Goal: Information Seeking & Learning: Find specific fact

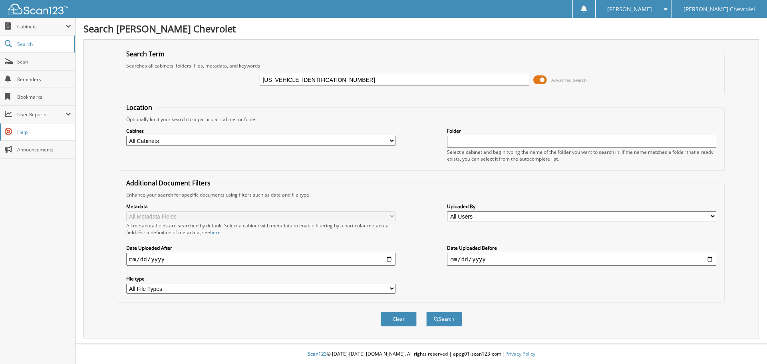
type input "[US_VEHICLE_IDENTIFICATION_NUMBER]"
click at [183, 328] on div "Clear Search" at bounding box center [421, 319] width 607 height 32
click at [262, 328] on div "Clear Search" at bounding box center [421, 319] width 607 height 32
click at [431, 320] on button "Search" at bounding box center [444, 319] width 36 height 15
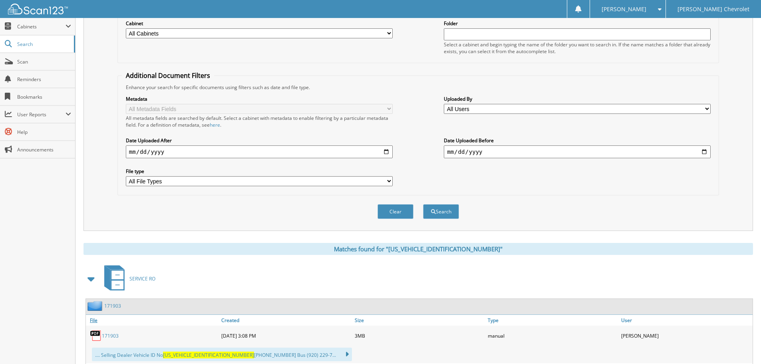
scroll to position [160, 0]
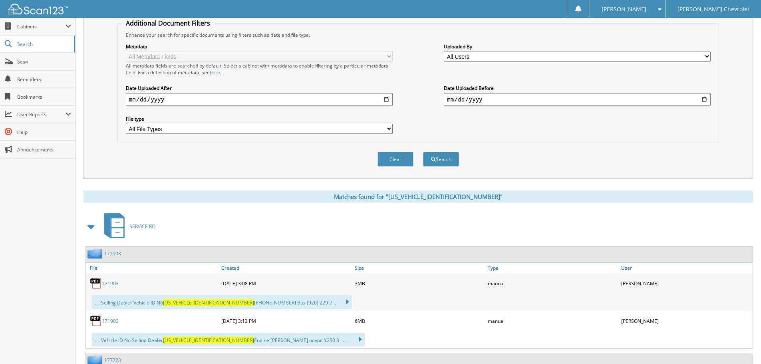
click at [113, 283] on link "171903" at bounding box center [110, 283] width 17 height 7
click at [112, 284] on link "171903" at bounding box center [110, 283] width 17 height 7
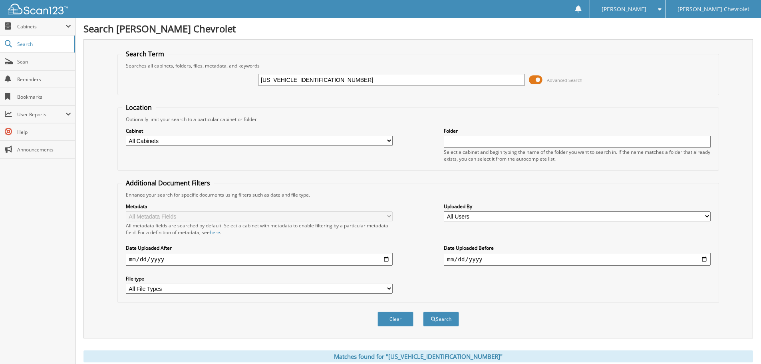
scroll to position [40, 0]
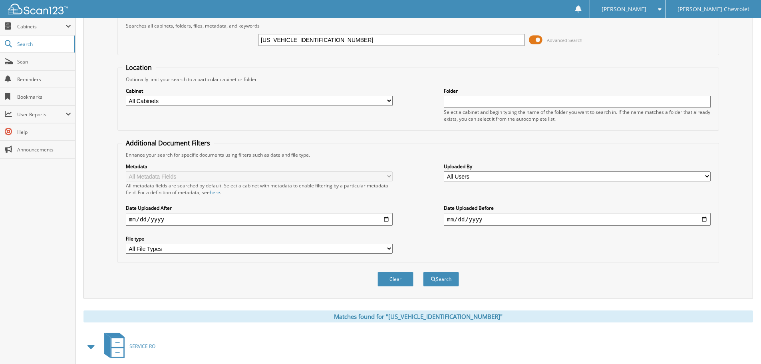
drag, startPoint x: 345, startPoint y: 43, endPoint x: 171, endPoint y: 55, distance: 175.1
click at [171, 55] on form "Search Term Searches all cabinets, folders, files, metadata, and keywords 2G115…" at bounding box center [418, 153] width 602 height 286
type input "181199"
click at [442, 281] on button "Search" at bounding box center [441, 279] width 36 height 15
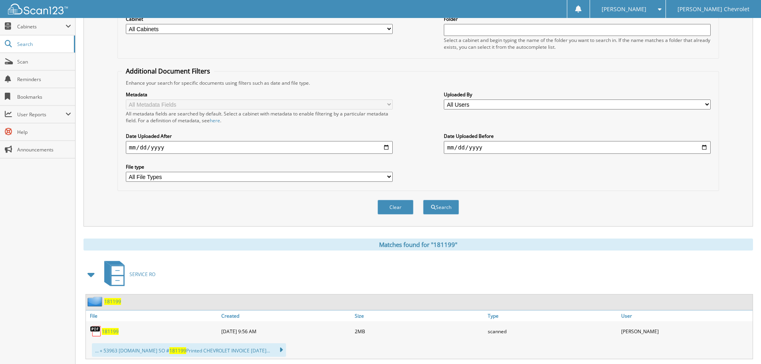
scroll to position [160, 0]
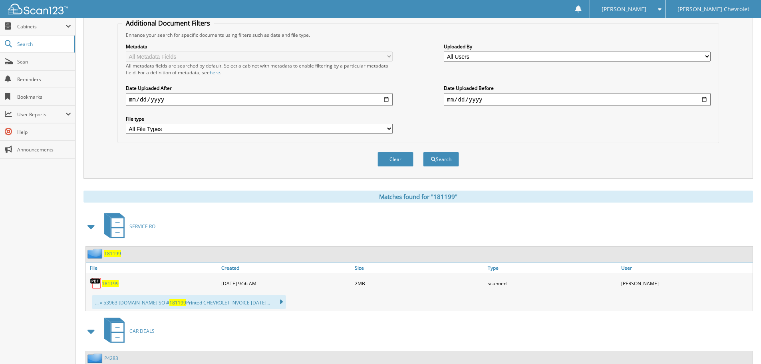
click at [110, 283] on span "181199" at bounding box center [110, 283] width 17 height 7
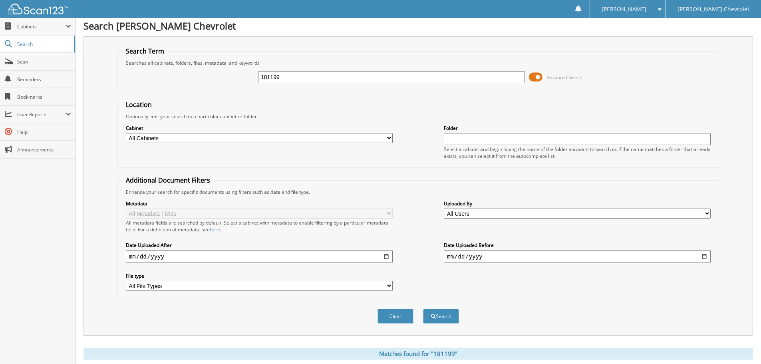
scroll to position [0, 0]
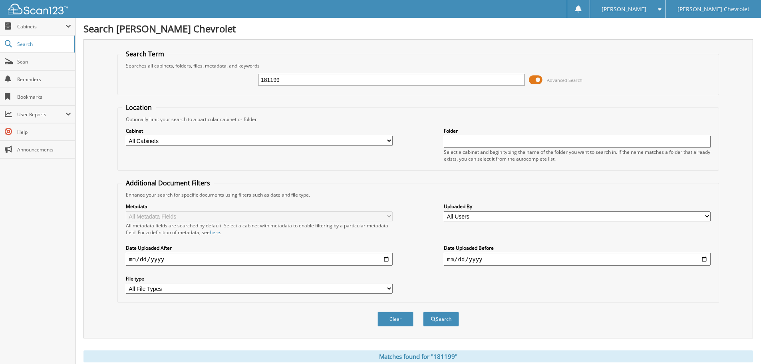
drag, startPoint x: 285, startPoint y: 82, endPoint x: 217, endPoint y: 91, distance: 69.3
click at [218, 91] on fieldset "Search Term Searches all cabinets, folders, files, metadata, and keywords 18119…" at bounding box center [418, 73] width 602 height 46
type input "179380"
click at [448, 318] on button "Search" at bounding box center [441, 319] width 36 height 15
click at [441, 318] on button "Search" at bounding box center [441, 319] width 36 height 15
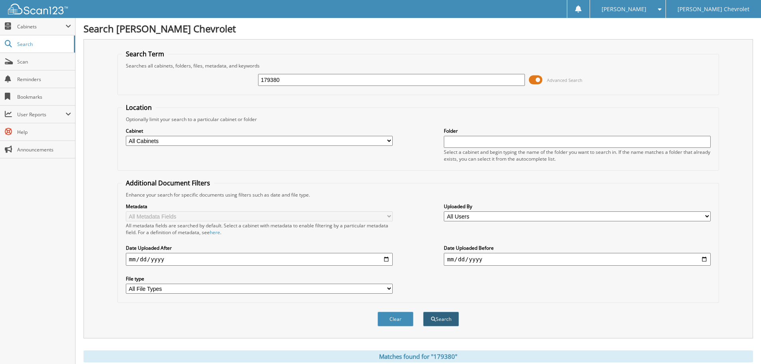
click at [456, 322] on button "Search" at bounding box center [441, 319] width 36 height 15
click at [430, 317] on button "Search" at bounding box center [441, 319] width 36 height 15
click at [629, 119] on div "Optionally limit your search to a particular cabinet or folder" at bounding box center [418, 119] width 593 height 7
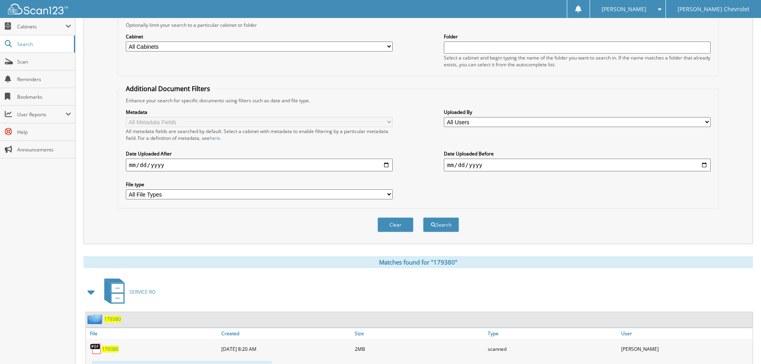
scroll to position [200, 0]
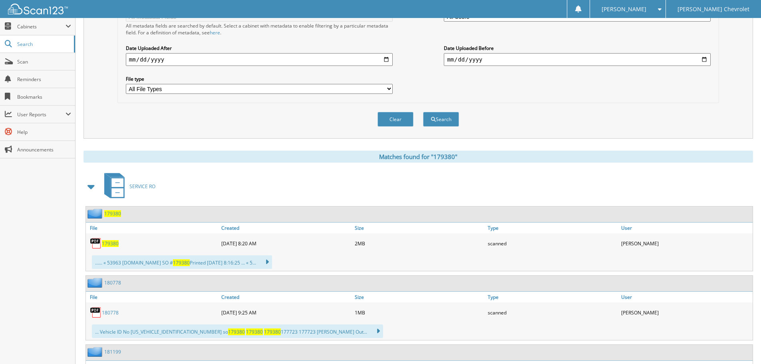
click at [109, 243] on span "179380" at bounding box center [110, 243] width 17 height 7
